Goal: Task Accomplishment & Management: Manage account settings

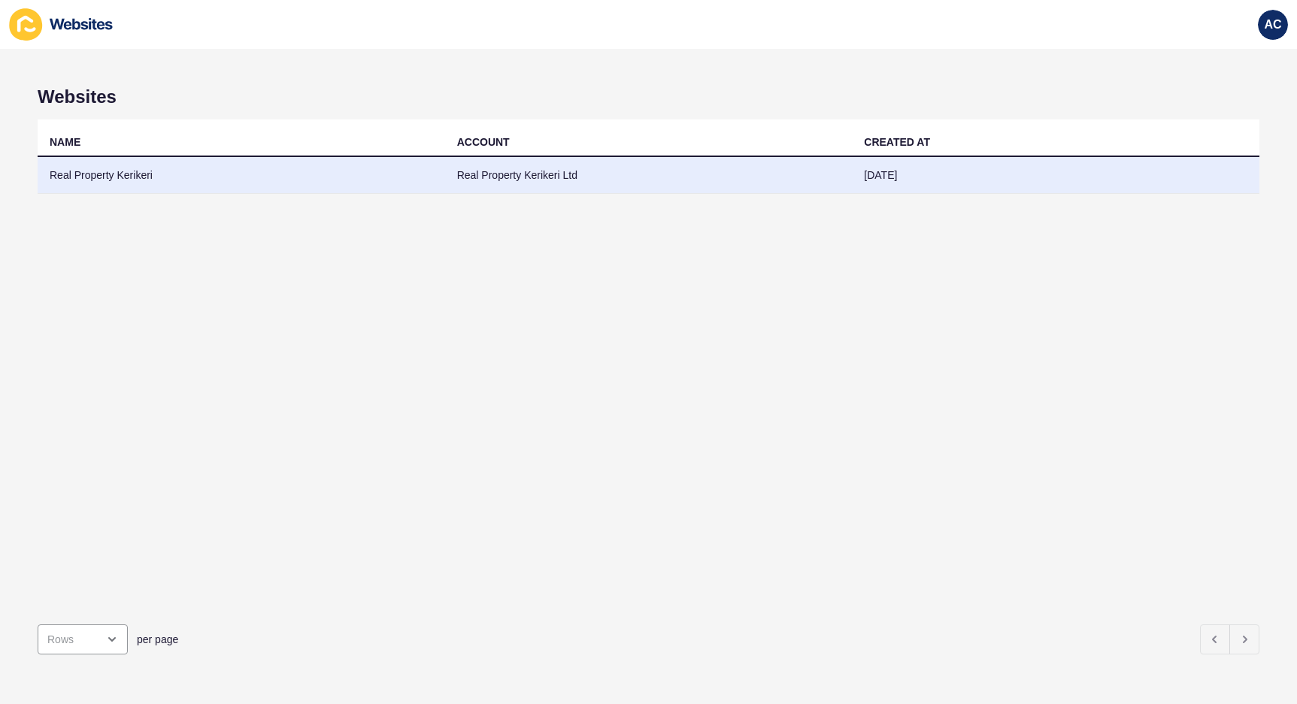
click at [531, 178] on td "Real Property Kerikeri Ltd" at bounding box center [648, 175] width 407 height 37
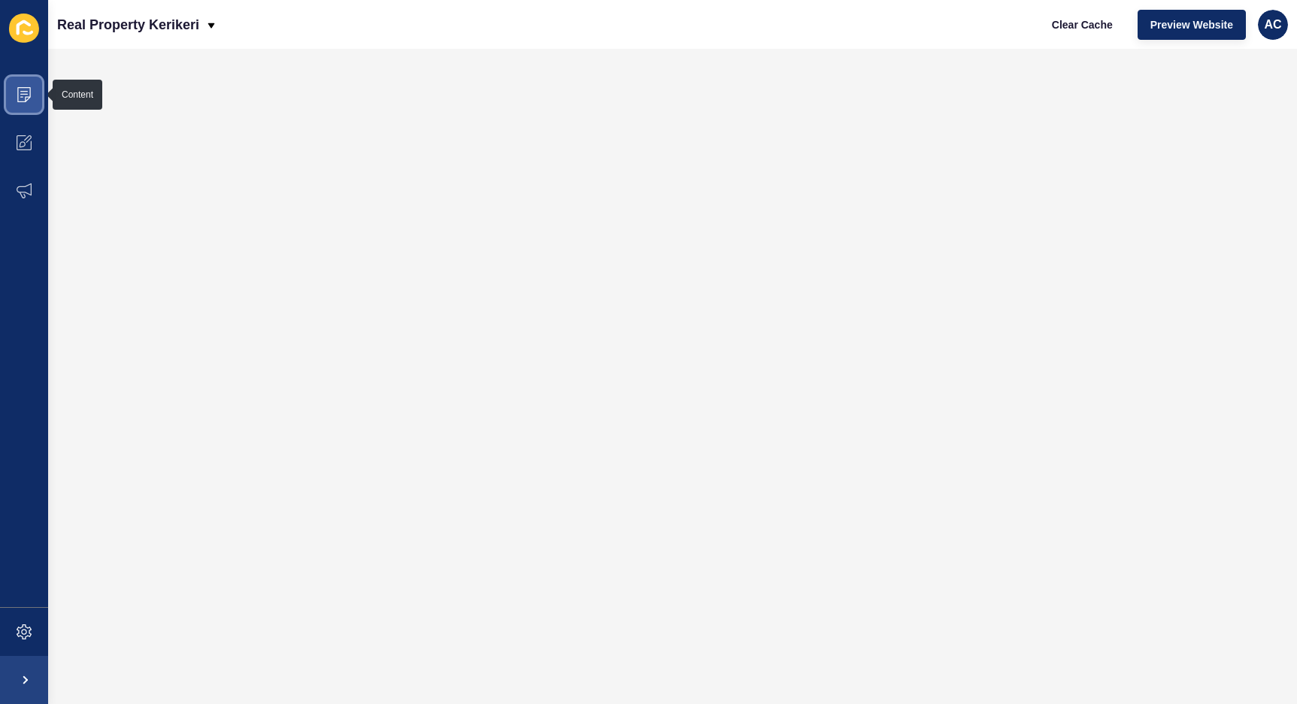
click at [23, 103] on span at bounding box center [24, 95] width 48 height 48
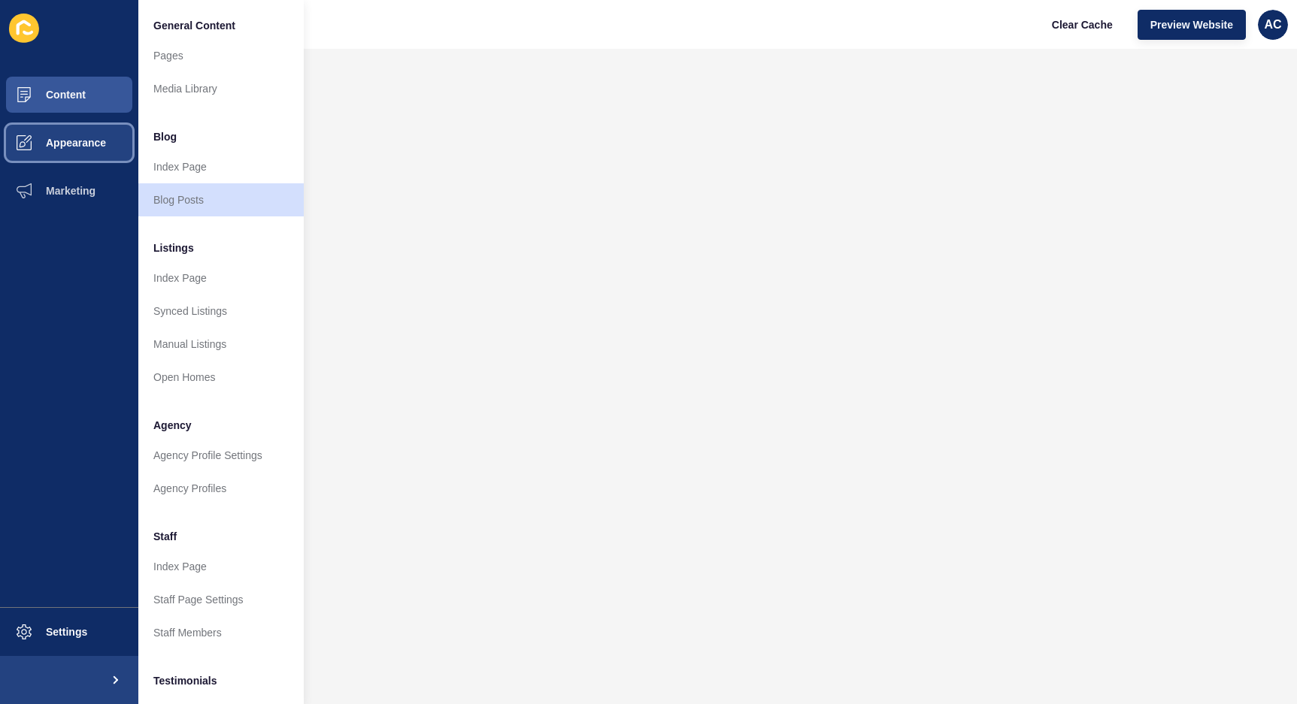
click at [69, 144] on span "Appearance" at bounding box center [52, 143] width 108 height 12
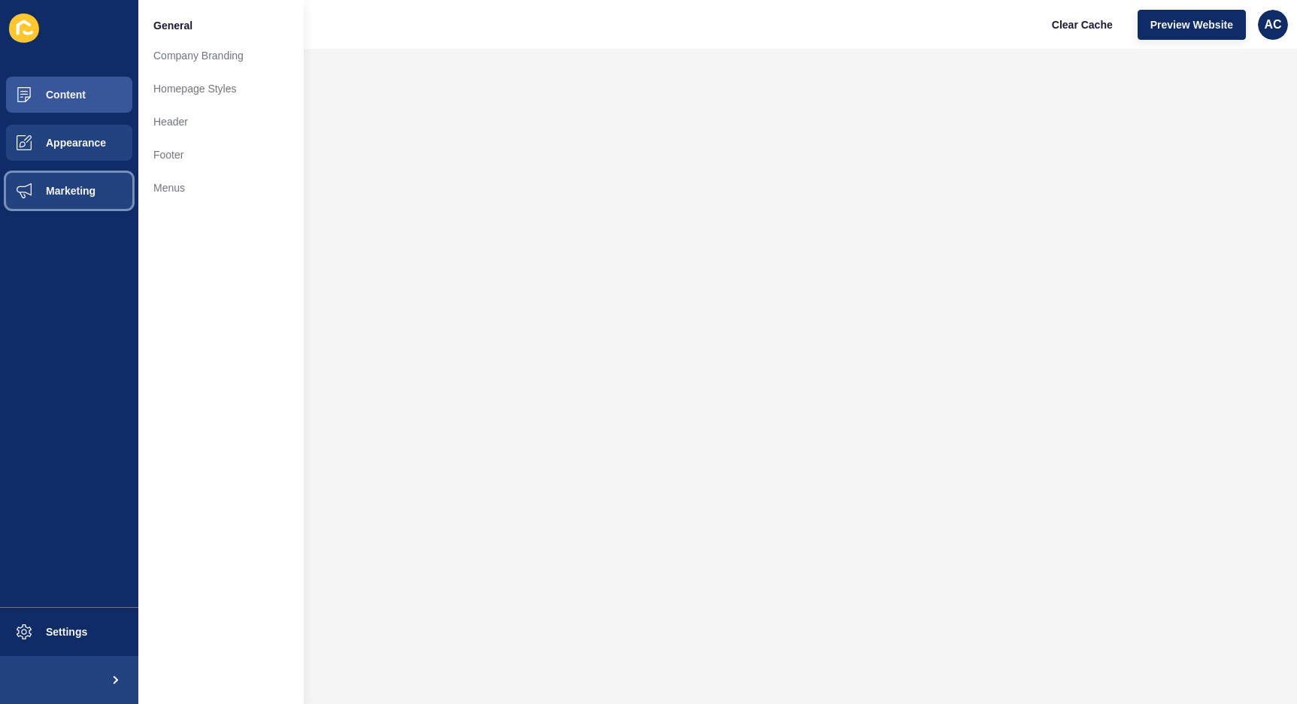
click at [76, 181] on button "Marketing" at bounding box center [69, 191] width 138 height 48
click at [71, 145] on span "Appearance" at bounding box center [52, 143] width 108 height 12
click at [89, 101] on button "Content" at bounding box center [69, 95] width 138 height 48
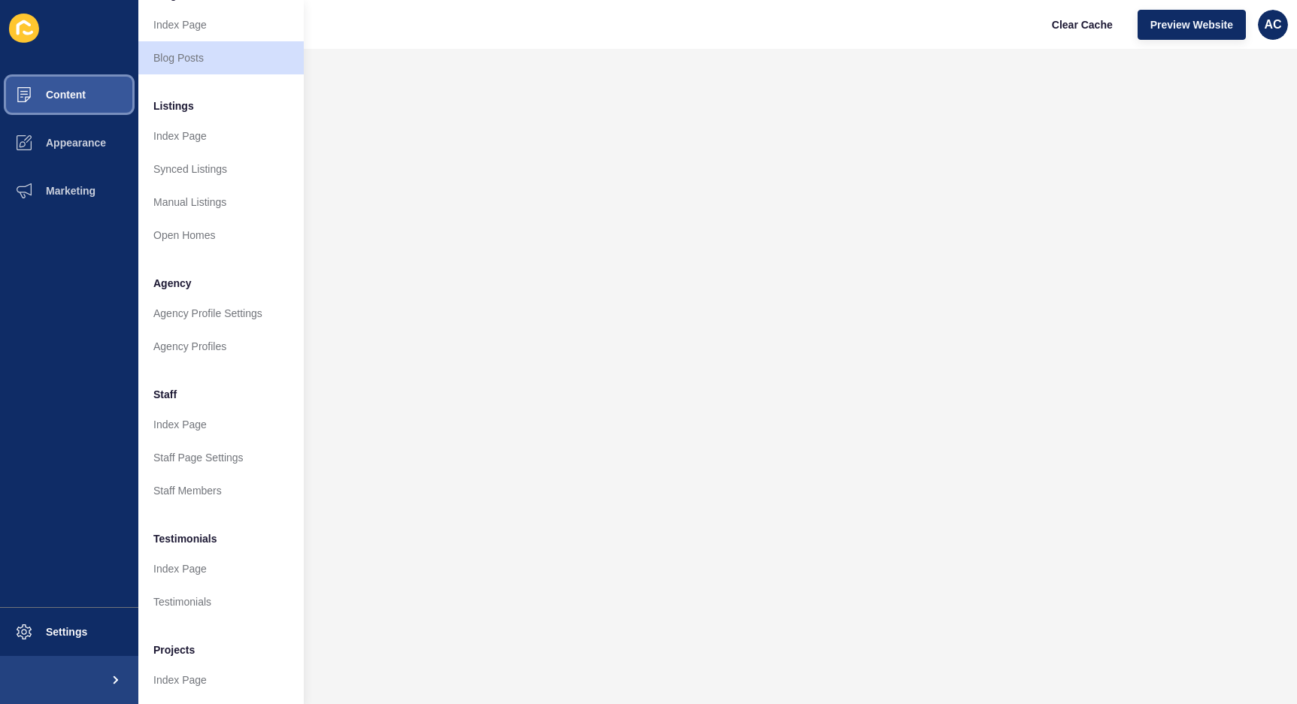
scroll to position [144, 0]
click at [208, 595] on link "Testimonials" at bounding box center [220, 600] width 165 height 33
